Goal: Find specific page/section

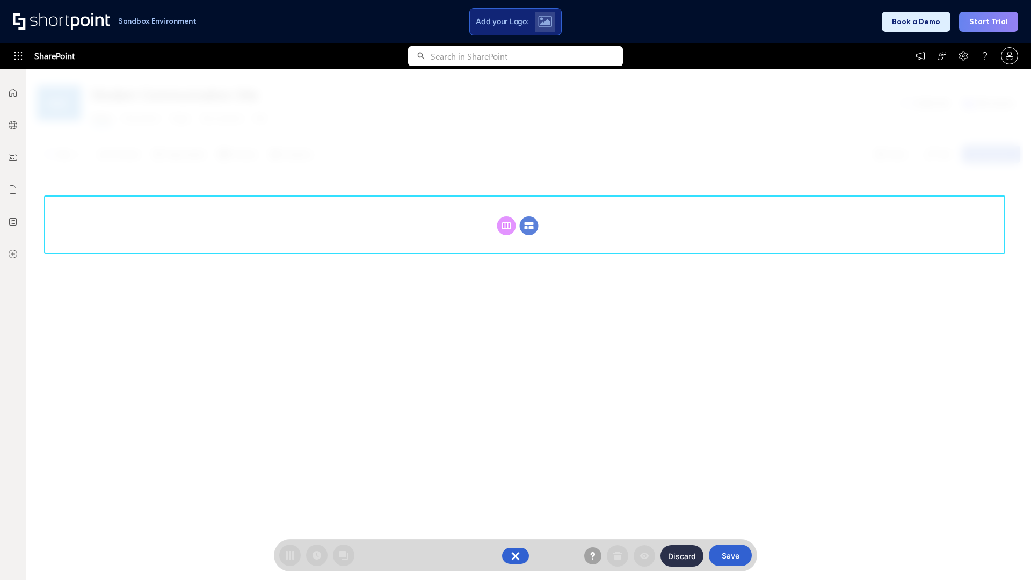
scroll to position [148, 0]
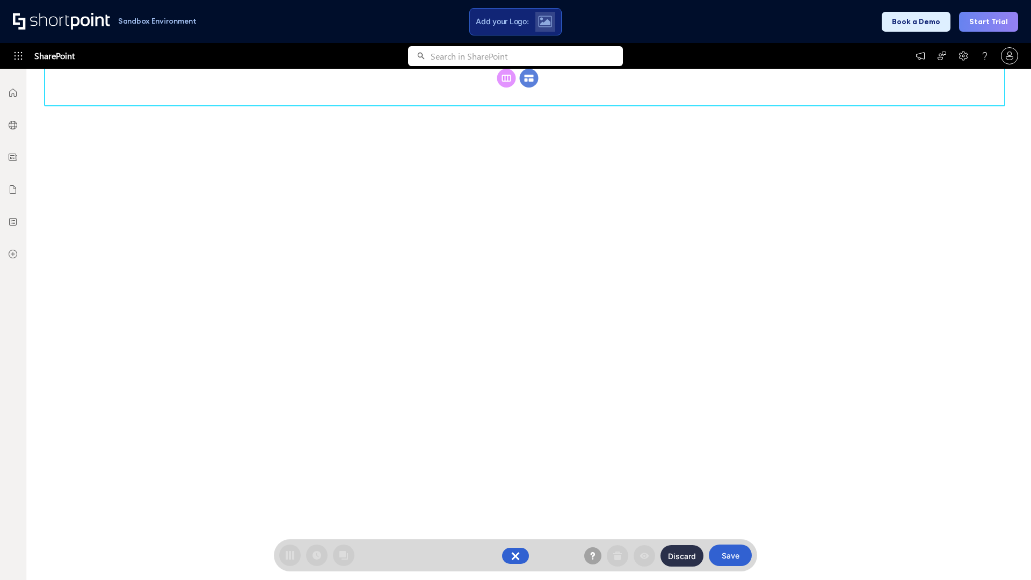
click at [529, 88] on circle at bounding box center [529, 78] width 19 height 19
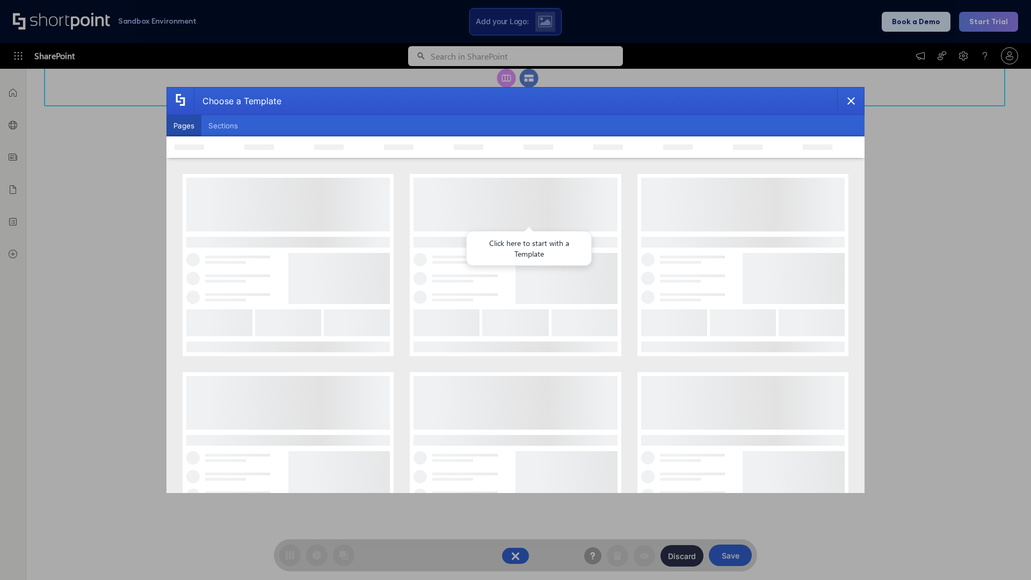
scroll to position [0, 0]
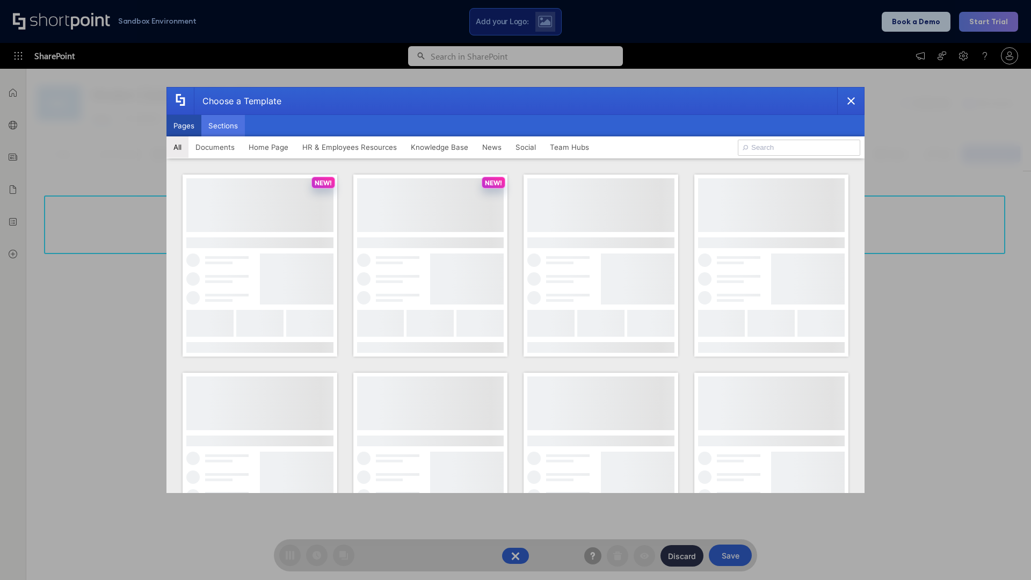
click at [223, 126] on button "Sections" at bounding box center [222, 125] width 43 height 21
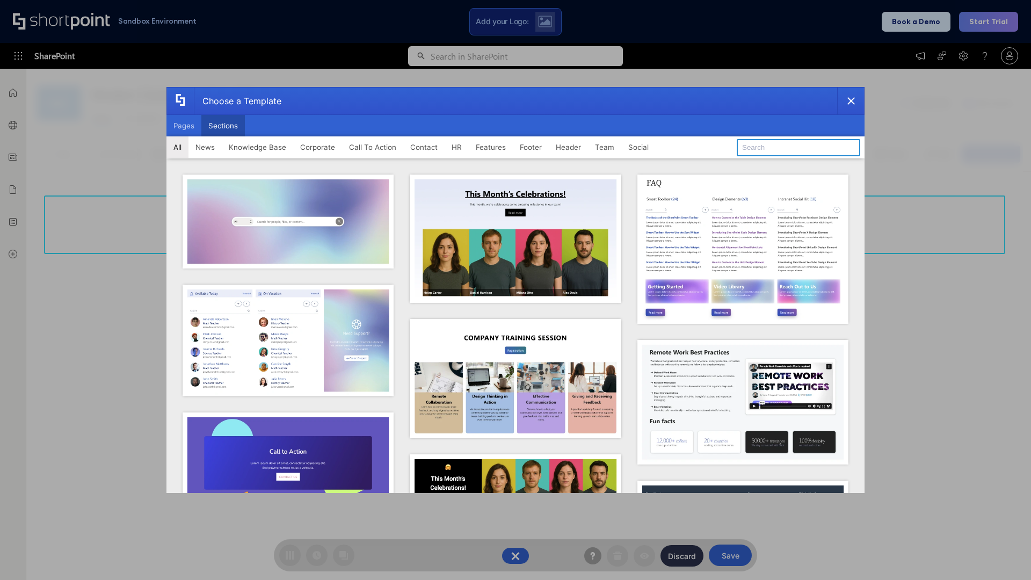
type input "Company Policy"
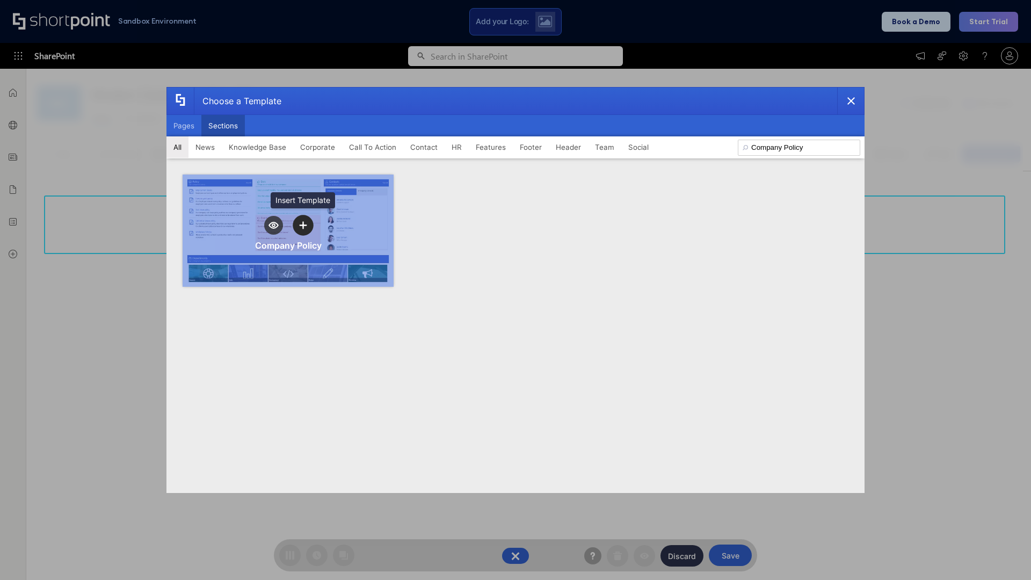
click at [303, 225] on icon "template selector" at bounding box center [303, 225] width 8 height 8
